Goal: Navigation & Orientation: Find specific page/section

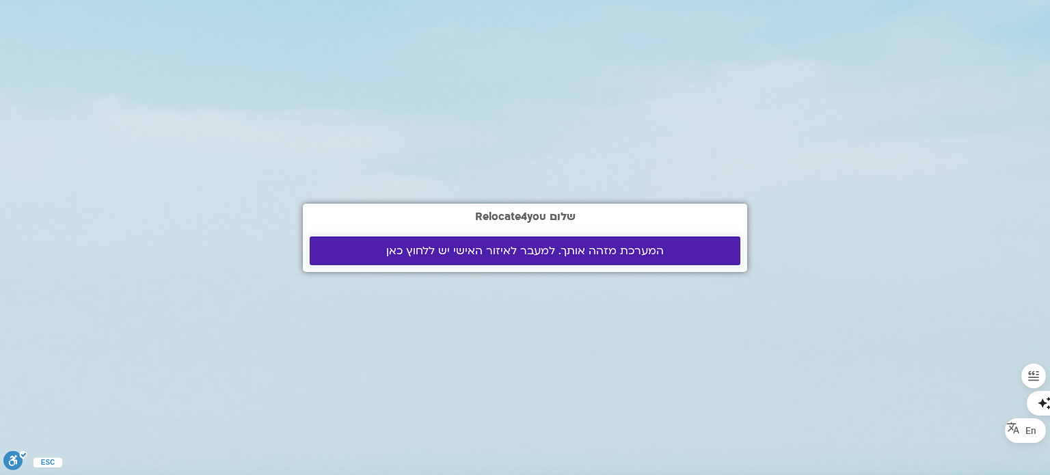
click at [424, 248] on span "המערכת מזהה אותך. למעבר לאיזור האישי יש ללחוץ כאן" at bounding box center [524, 251] width 277 height 12
